Goal: Task Accomplishment & Management: Use online tool/utility

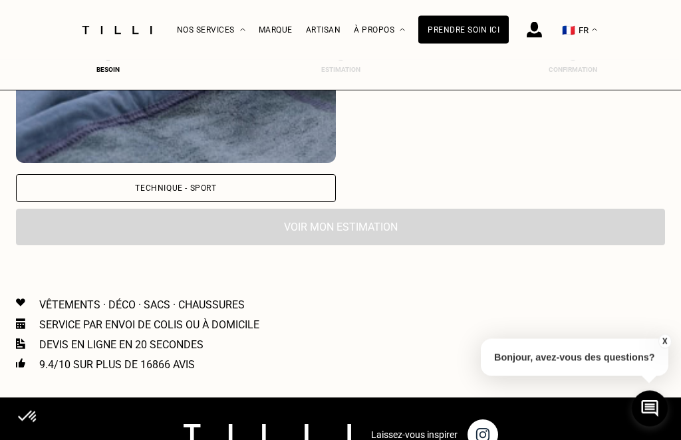
scroll to position [1761, 0]
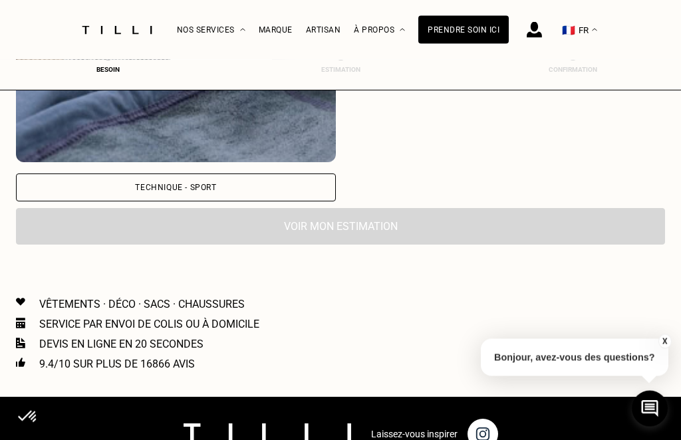
click at [173, 308] on p "Vêtements · Déco · Sacs · Chaussures" at bounding box center [141, 304] width 205 height 13
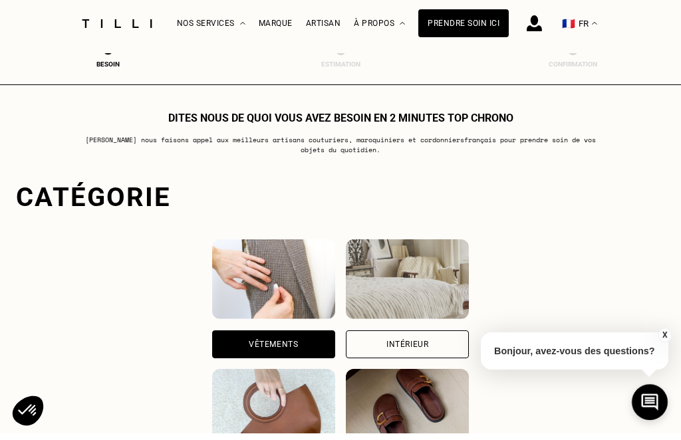
scroll to position [140, 0]
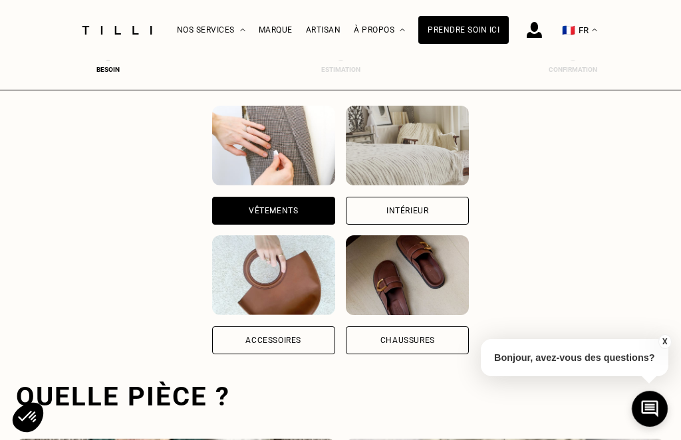
click at [239, 344] on div "Accessoires" at bounding box center [273, 340] width 123 height 28
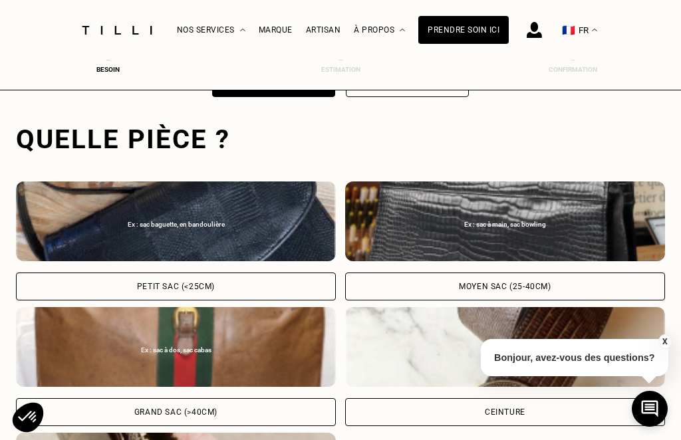
scroll to position [410, 0]
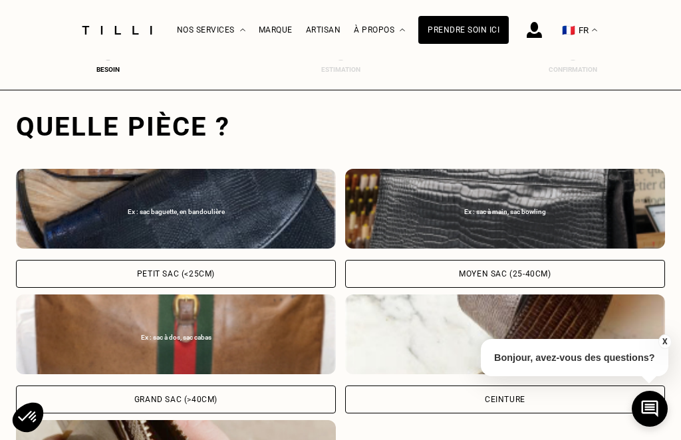
click at [570, 220] on div "Ex : sac à main, sac bowling" at bounding box center [505, 209] width 320 height 80
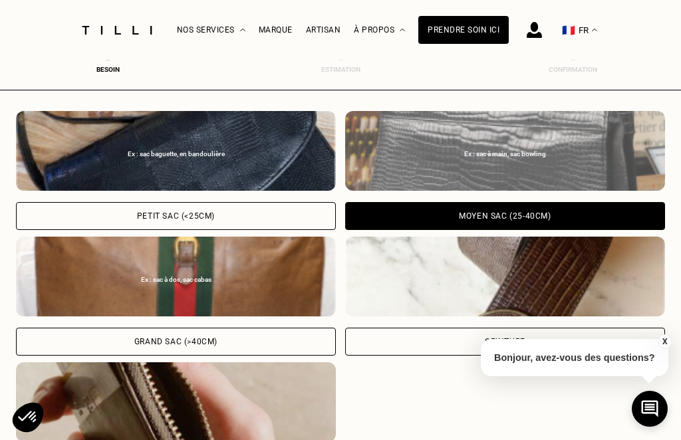
scroll to position [467, 0]
click at [205, 282] on div "Ex : sac à dos, sac cabas" at bounding box center [176, 280] width 306 height 8
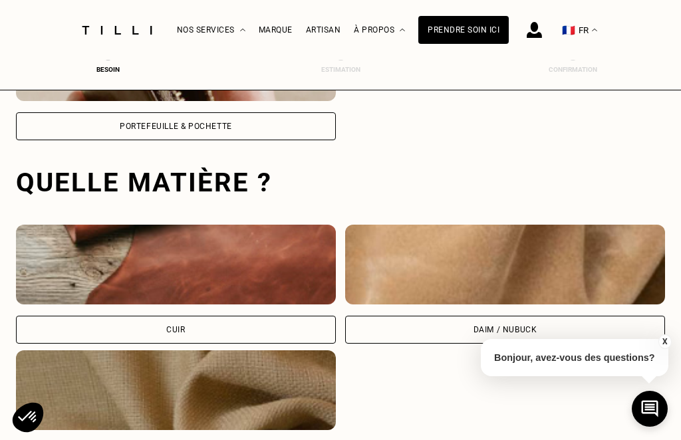
scroll to position [865, 0]
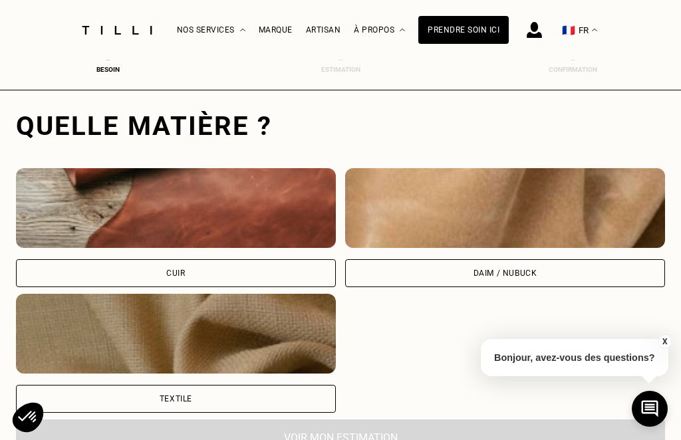
click at [267, 275] on div "Cuir" at bounding box center [176, 273] width 320 height 28
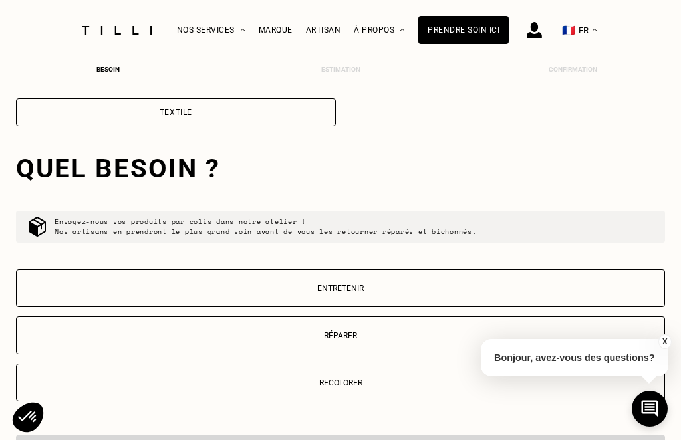
scroll to position [1195, 0]
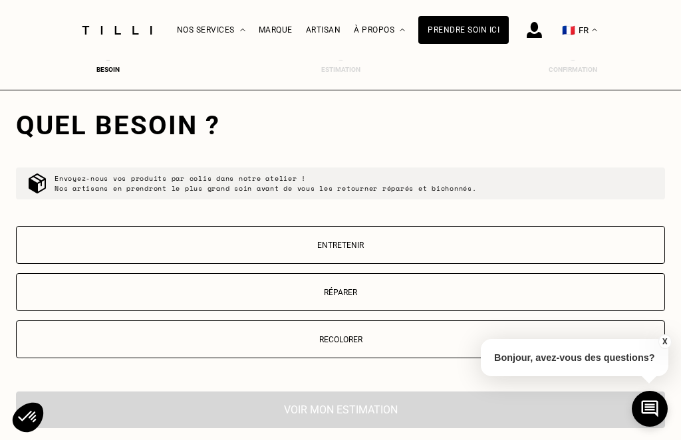
click at [506, 297] on p "Réparer" at bounding box center [340, 292] width 634 height 9
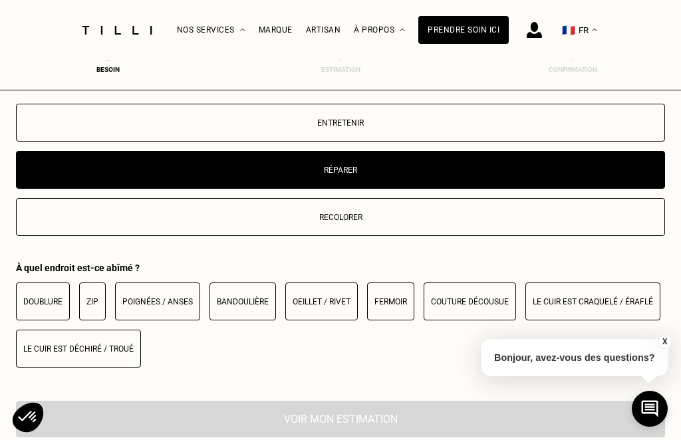
scroll to position [1498, 0]
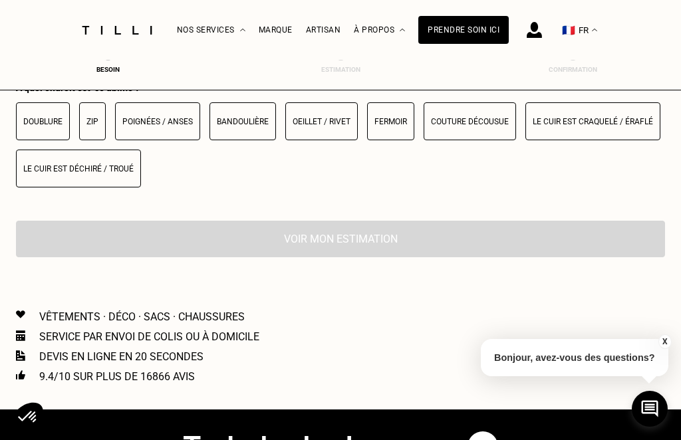
click at [93, 126] on p "Zip" at bounding box center [92, 121] width 12 height 9
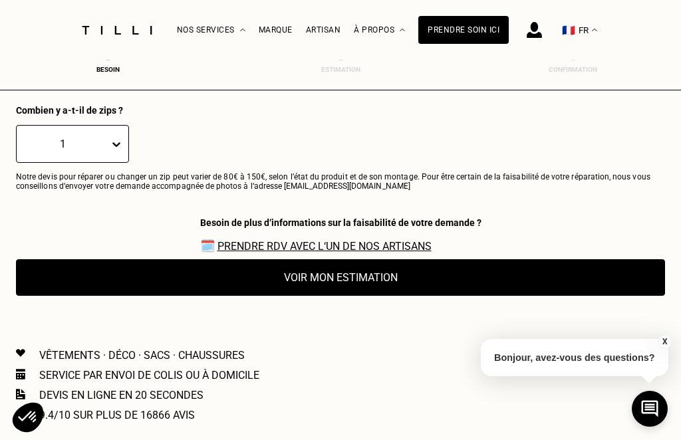
scroll to position [1606, 0]
click at [481, 295] on button "Voir mon estimation" at bounding box center [340, 278] width 649 height 37
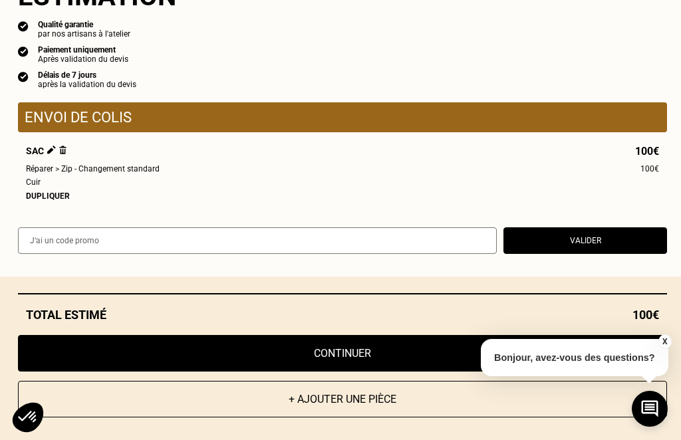
scroll to position [739, 0]
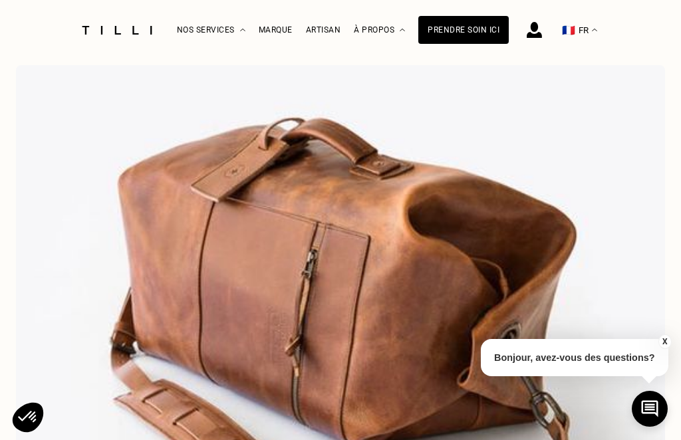
scroll to position [37, 0]
